Goal: Task Accomplishment & Management: Complete application form

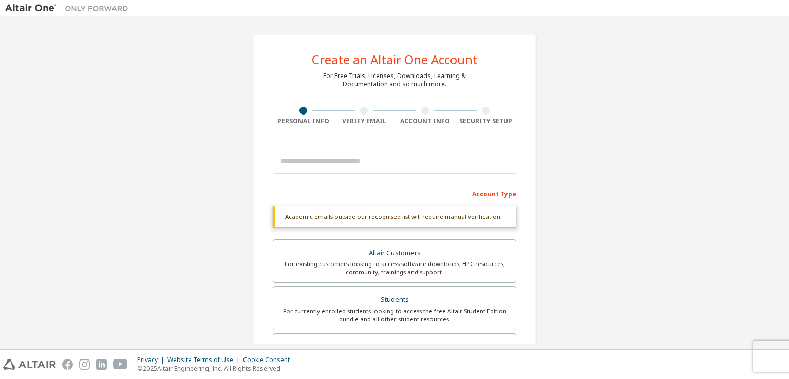
click at [356, 159] on input "email" at bounding box center [395, 161] width 244 height 25
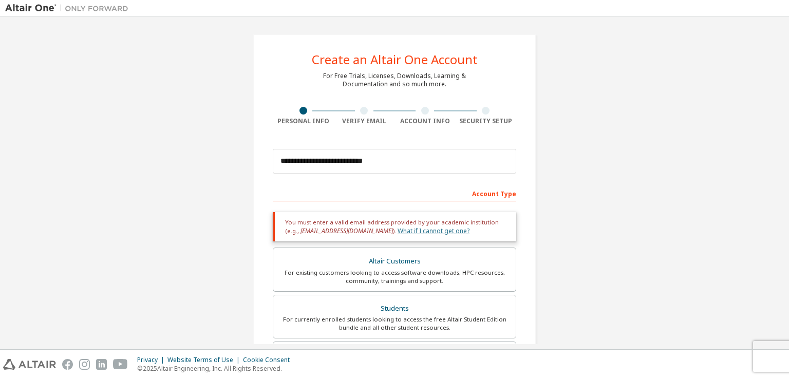
type input "**********"
click at [398, 230] on link "What if I cannot get one?" at bounding box center [434, 231] width 72 height 9
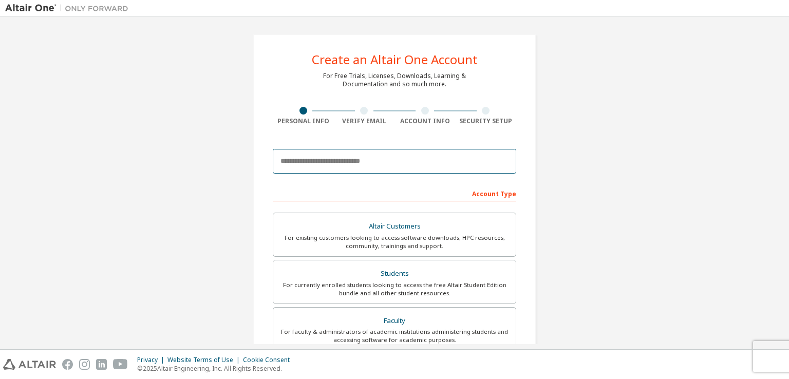
click at [323, 158] on input "email" at bounding box center [395, 161] width 244 height 25
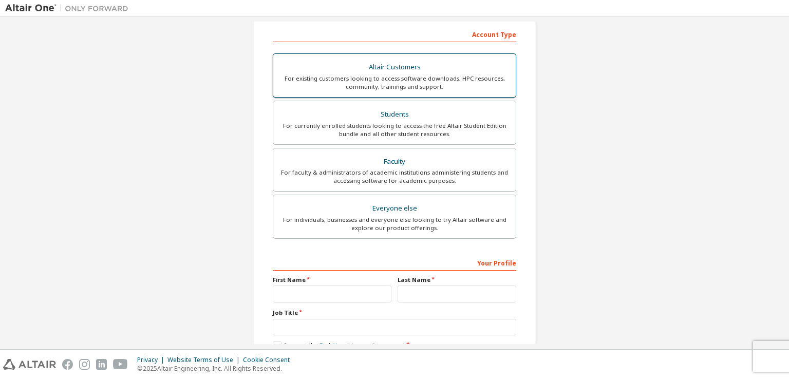
scroll to position [219, 0]
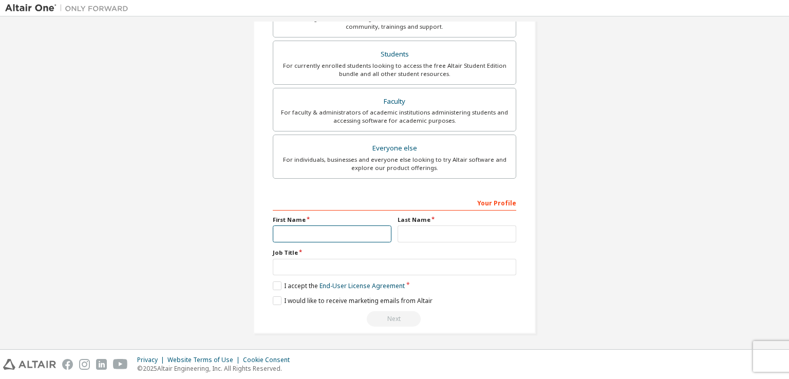
click at [318, 232] on input "text" at bounding box center [332, 234] width 119 height 17
type input "********"
click at [412, 235] on input "text" at bounding box center [457, 234] width 119 height 17
type input "*****"
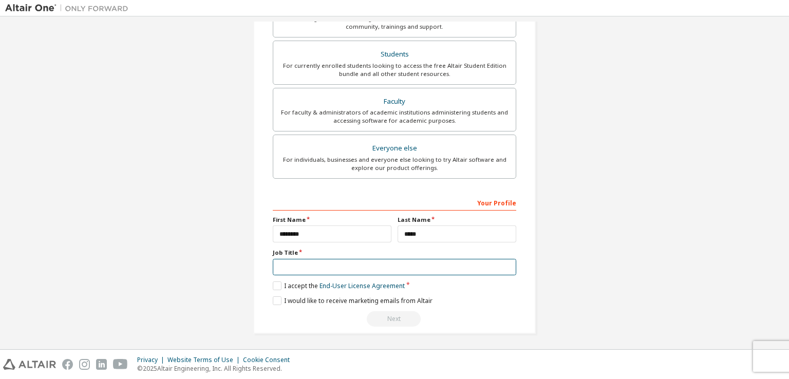
click at [324, 264] on input "text" at bounding box center [395, 267] width 244 height 17
type input "*******"
click at [277, 283] on label "I accept the End-User License Agreement" at bounding box center [339, 286] width 132 height 9
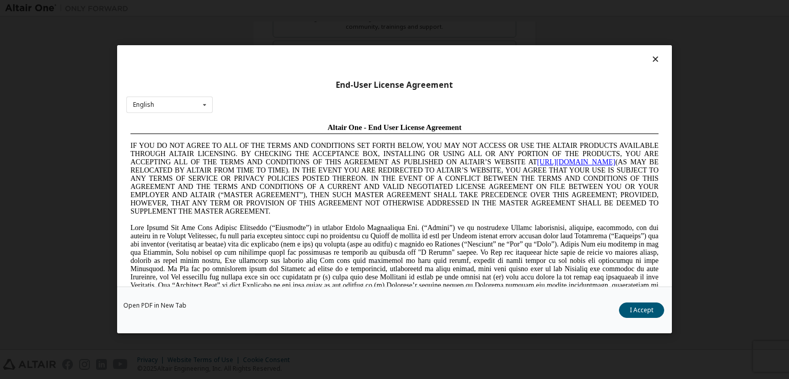
scroll to position [0, 0]
click at [637, 314] on button "I Accept" at bounding box center [641, 310] width 45 height 15
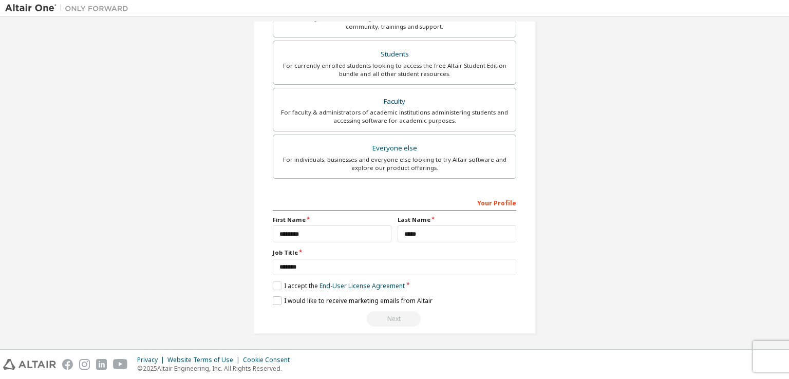
click at [274, 298] on label "I would like to receive marketing emails from Altair" at bounding box center [353, 300] width 160 height 9
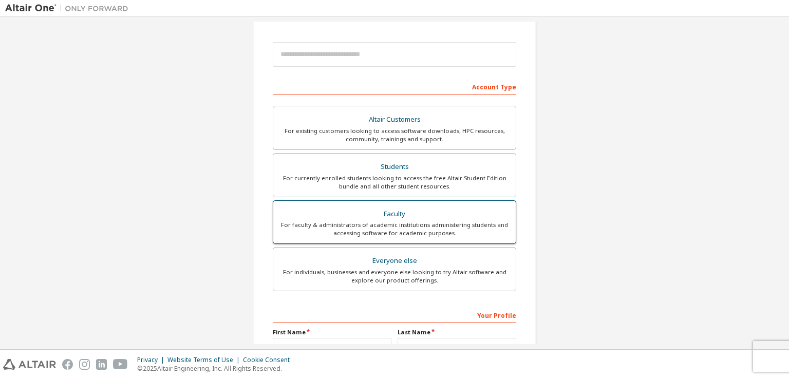
scroll to position [106, 0]
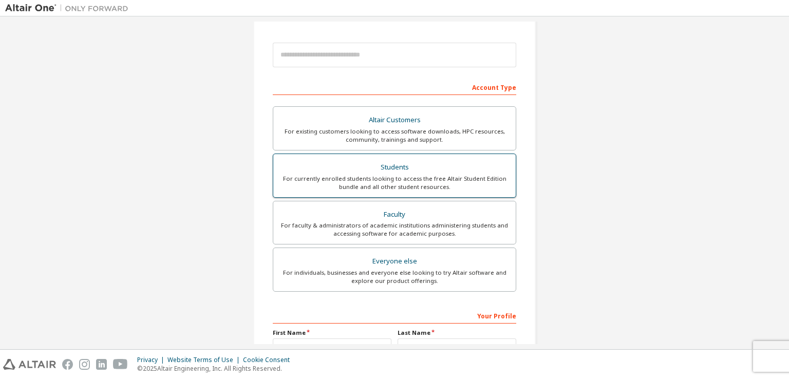
click at [393, 177] on div "For currently enrolled students looking to access the free Altair Student Editi…" at bounding box center [395, 183] width 230 height 16
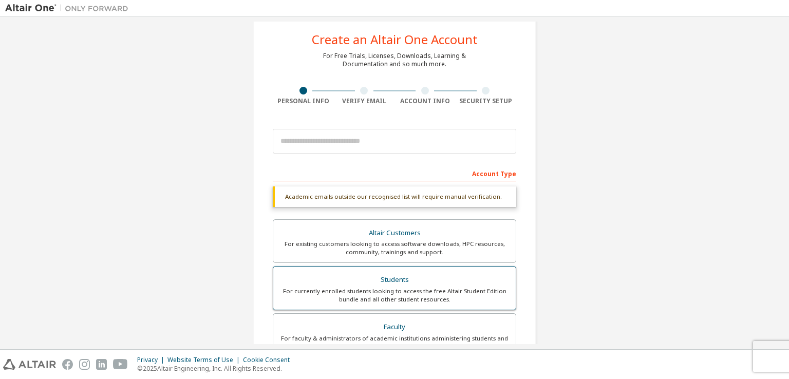
scroll to position [20, 0]
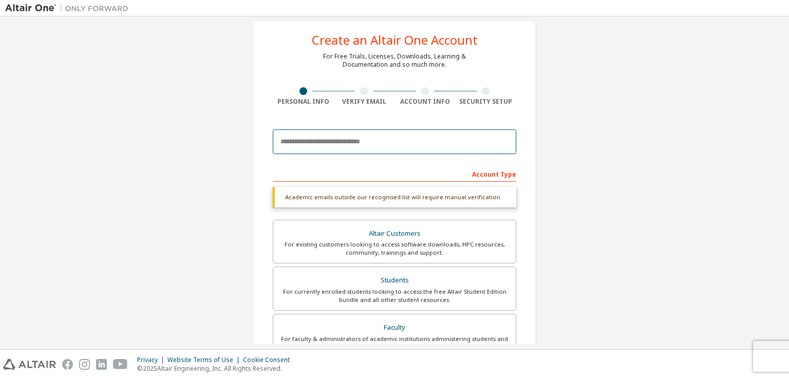
click at [372, 138] on input "email" at bounding box center [395, 141] width 244 height 25
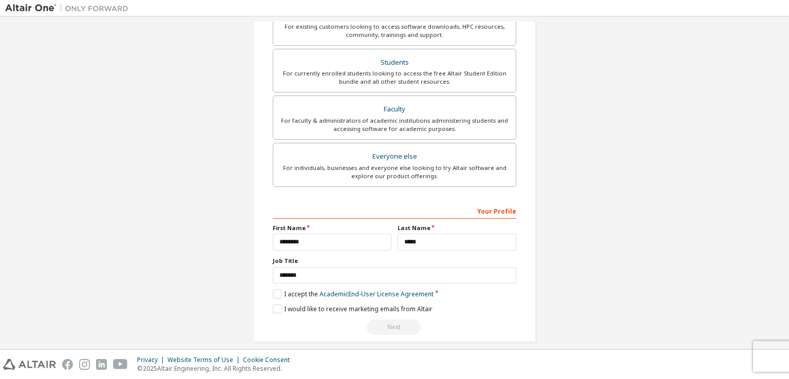
scroll to position [255, 0]
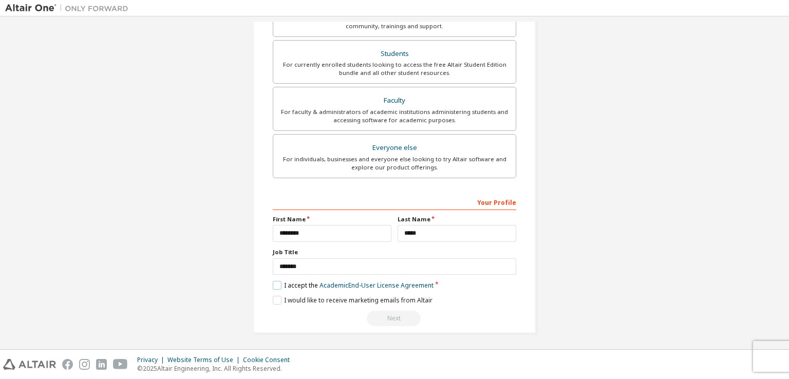
click at [275, 283] on label "I accept the Academic End-User License Agreement" at bounding box center [353, 285] width 161 height 9
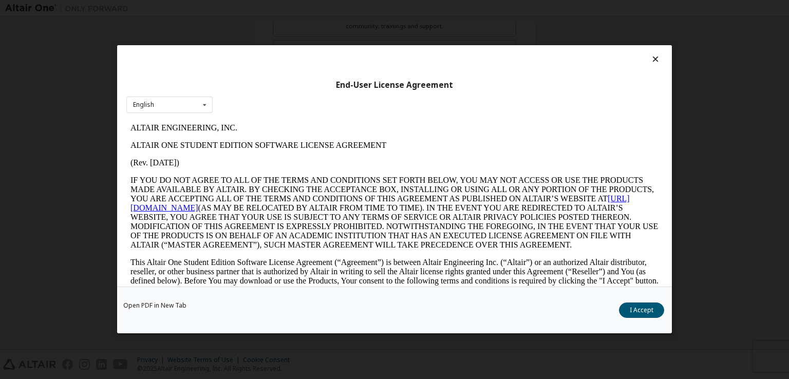
scroll to position [0, 0]
click at [638, 307] on button "I Accept" at bounding box center [641, 310] width 45 height 15
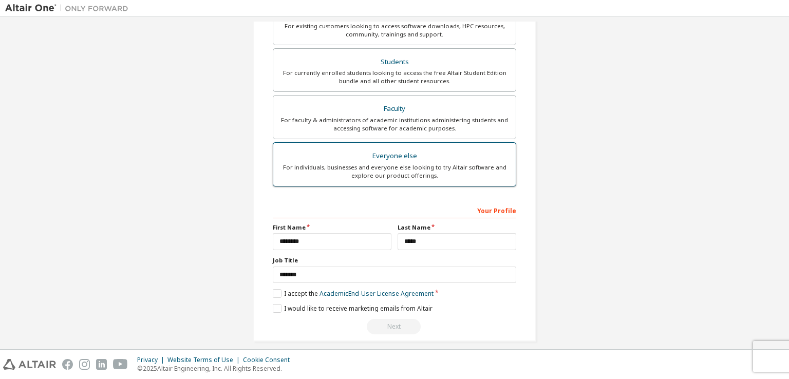
scroll to position [255, 0]
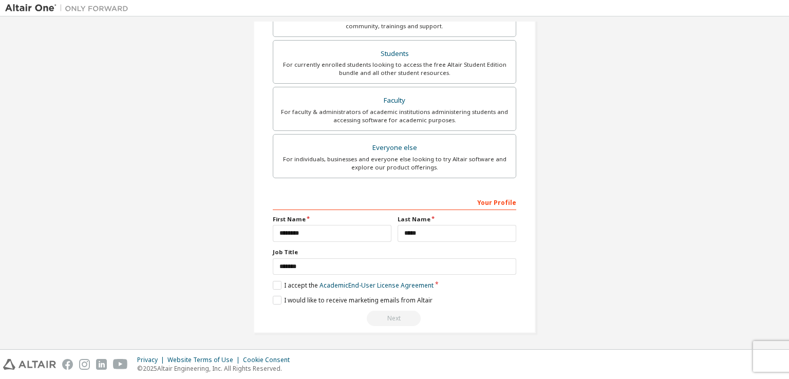
click at [397, 317] on div "Next" at bounding box center [395, 318] width 244 height 15
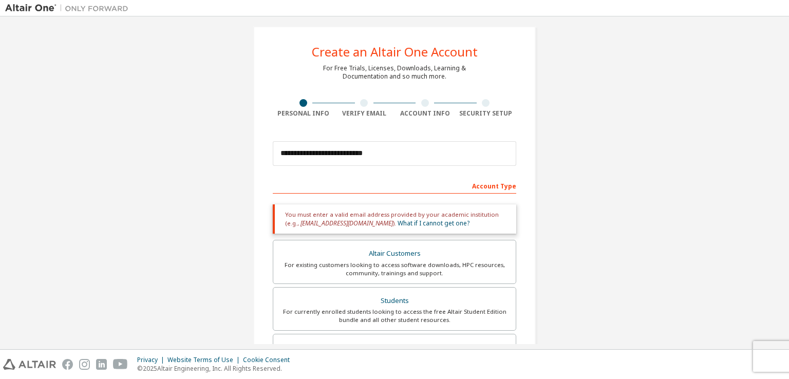
scroll to position [6, 0]
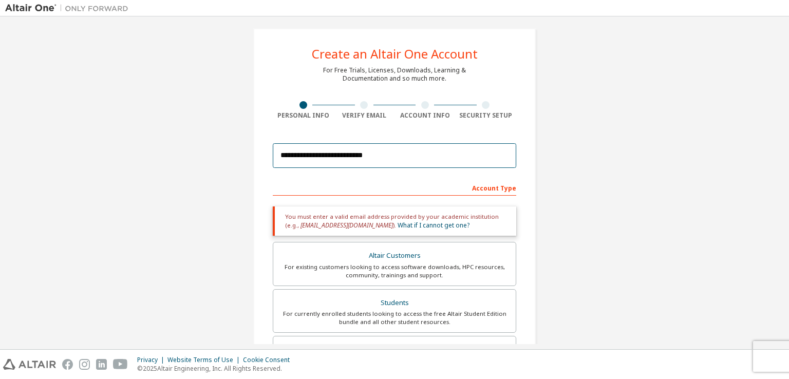
click at [401, 163] on input "**********" at bounding box center [395, 155] width 244 height 25
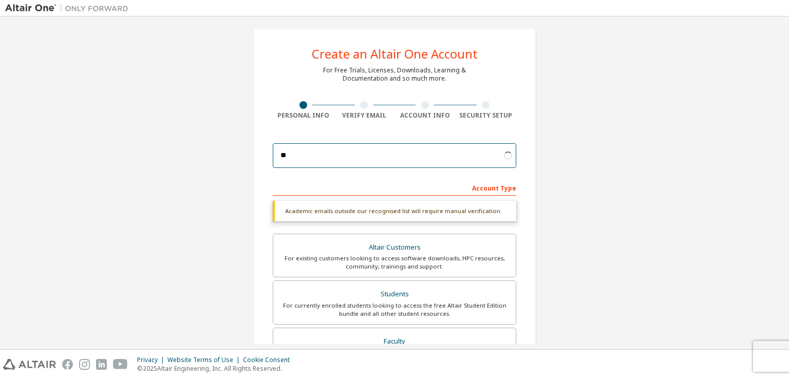
type input "*"
click at [401, 163] on input "email" at bounding box center [395, 155] width 244 height 25
type input "**********"
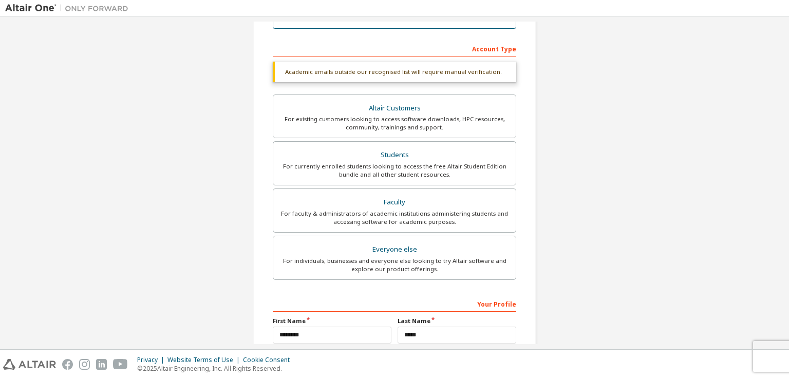
scroll to position [246, 0]
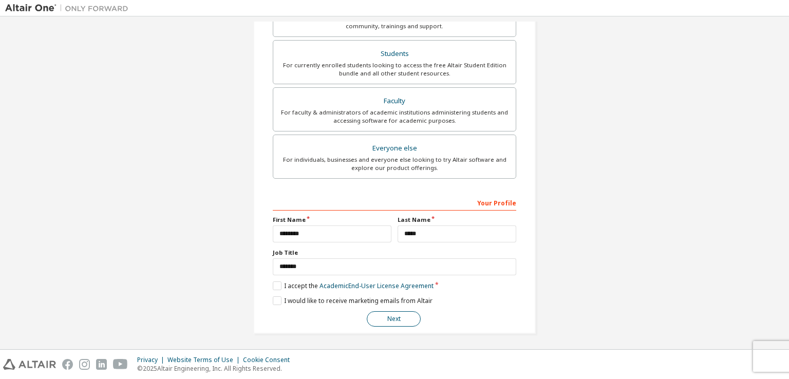
click at [401, 321] on button "Next" at bounding box center [394, 318] width 54 height 15
